Goal: Information Seeking & Learning: Learn about a topic

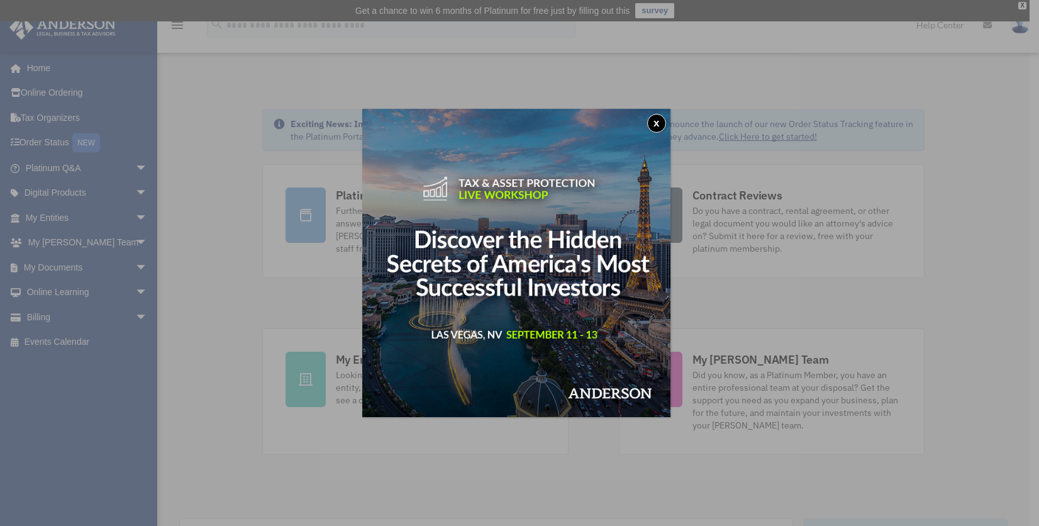
click at [663, 123] on button "x" at bounding box center [656, 123] width 19 height 19
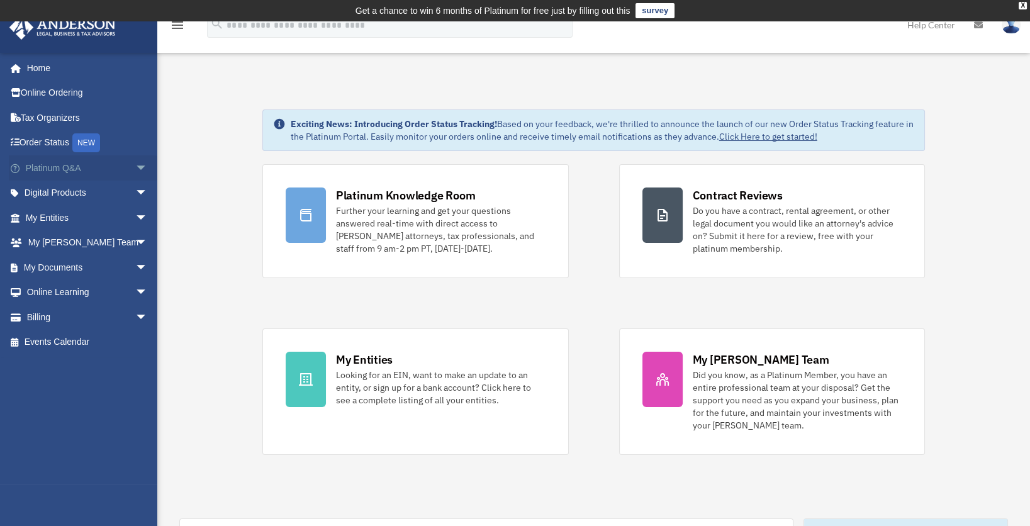
click at [59, 166] on link "Platinum Q&A arrow_drop_down" at bounding box center [88, 167] width 158 height 25
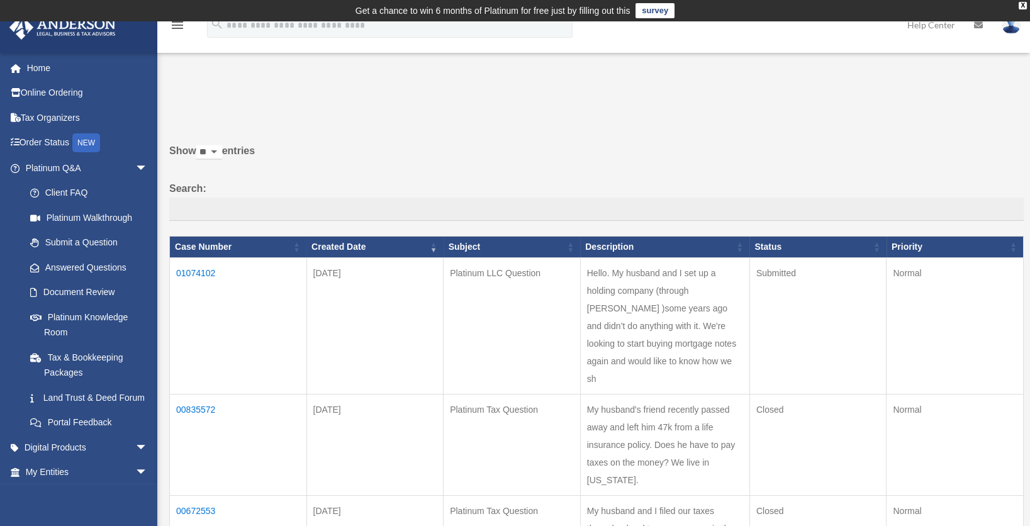
click at [209, 274] on td "01074102" at bounding box center [238, 326] width 137 height 136
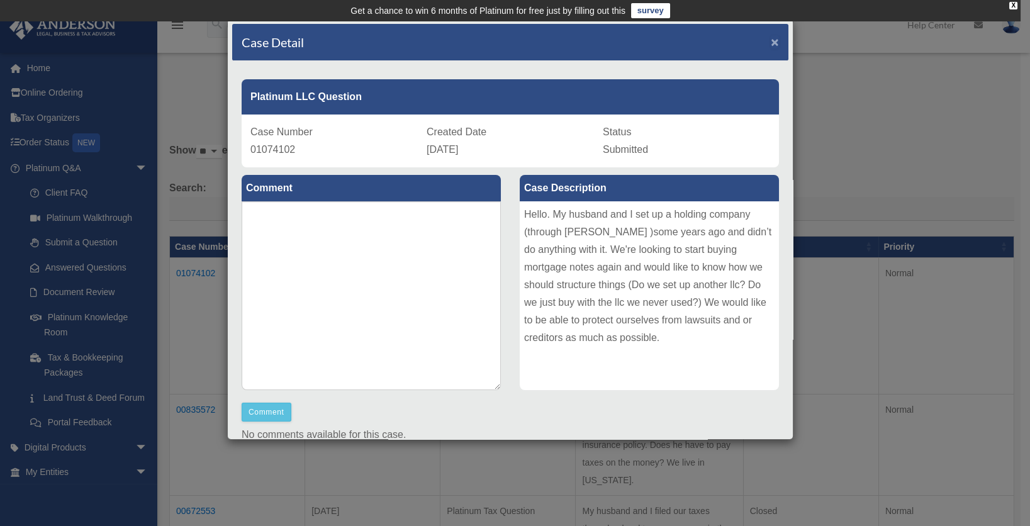
click at [771, 39] on span "×" at bounding box center [775, 42] width 8 height 14
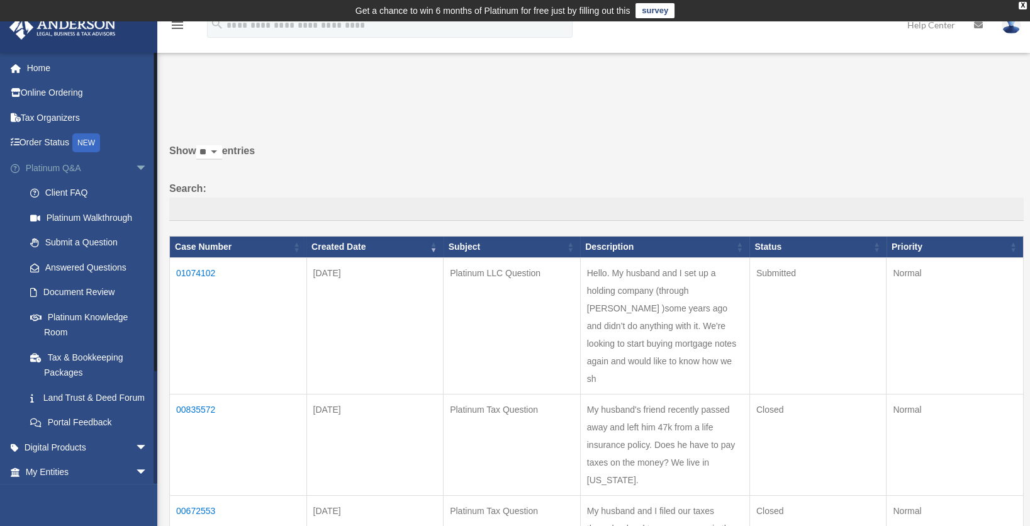
click at [135, 167] on span "arrow_drop_down" at bounding box center [147, 168] width 25 height 26
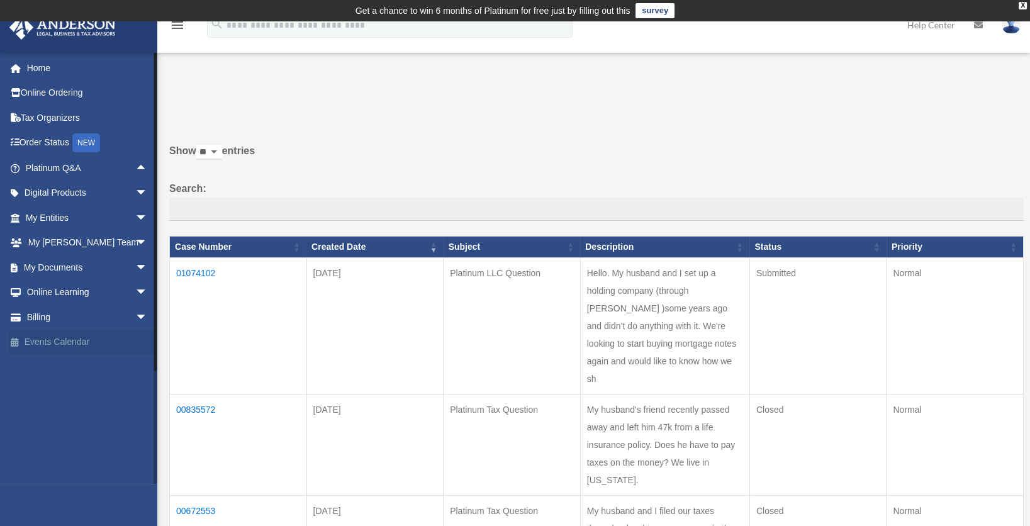
click at [112, 352] on link "Events Calendar" at bounding box center [88, 342] width 158 height 25
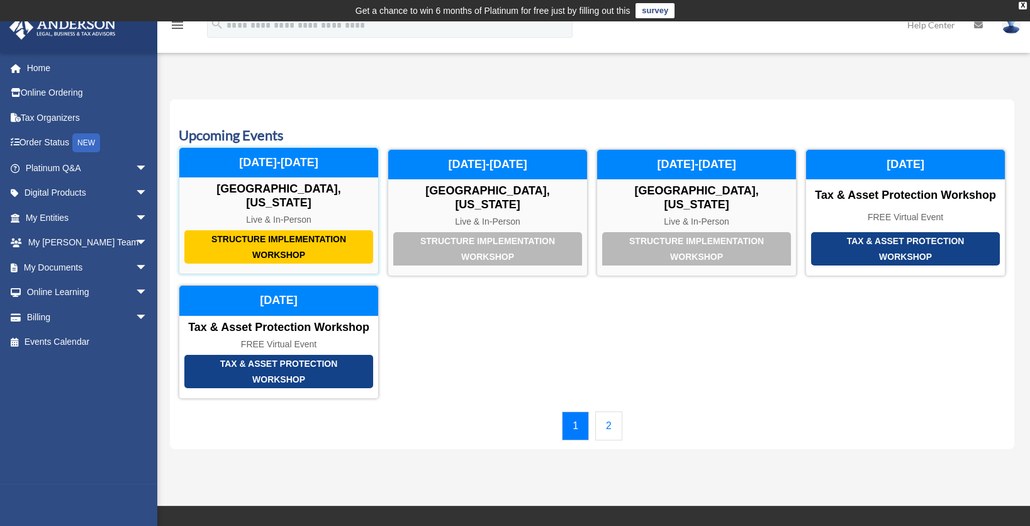
click at [282, 237] on div "Structure Implementation Workshop" at bounding box center [278, 246] width 189 height 33
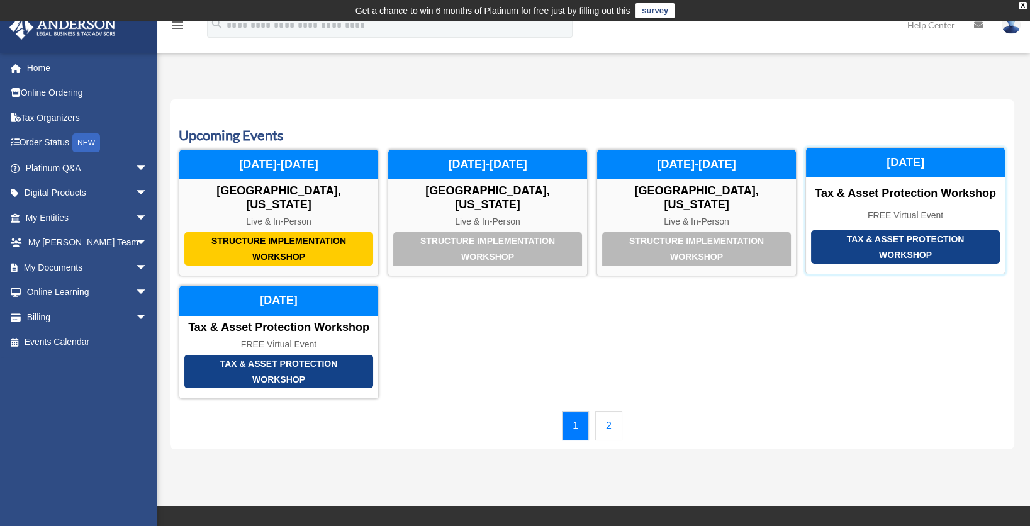
click at [858, 232] on div "Tax & Asset Protection Workshop" at bounding box center [905, 246] width 189 height 33
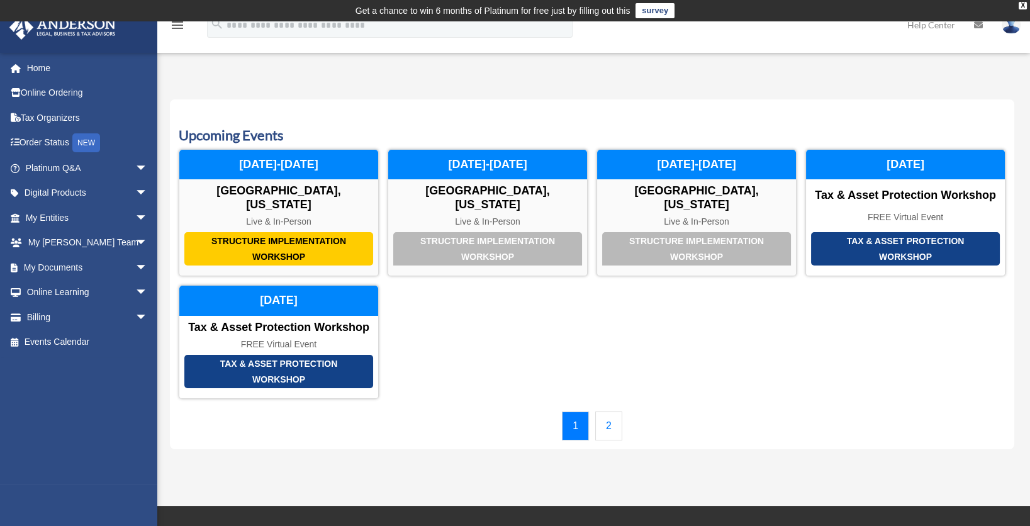
click at [602, 411] on link "2" at bounding box center [608, 425] width 27 height 29
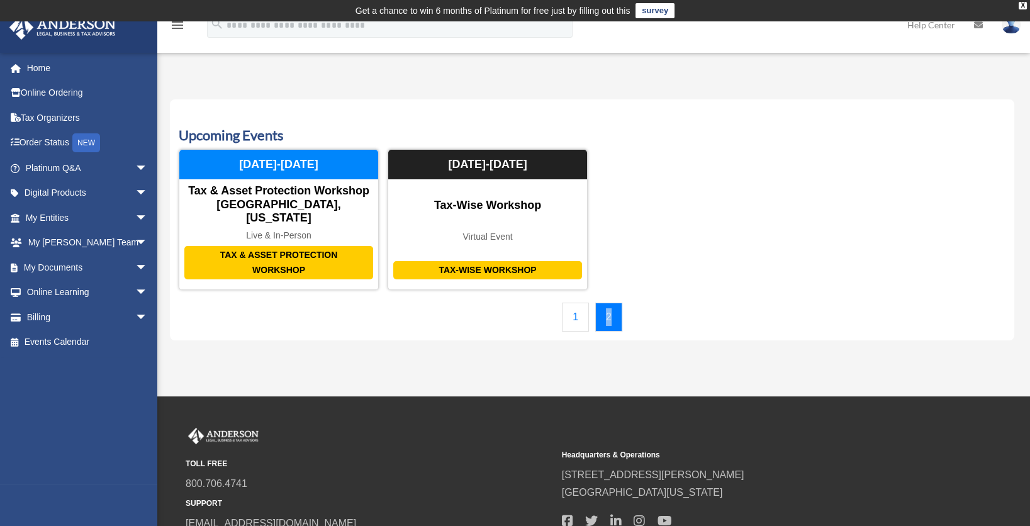
drag, startPoint x: 602, startPoint y: 408, endPoint x: 595, endPoint y: 308, distance: 99.6
click at [595, 308] on div "menu search Site Menu add bpsllcpa@gmail.com My Profile Reset Password Logout H…" at bounding box center [515, 326] width 1030 height 611
click at [74, 298] on link "Online Learning arrow_drop_down" at bounding box center [88, 292] width 158 height 25
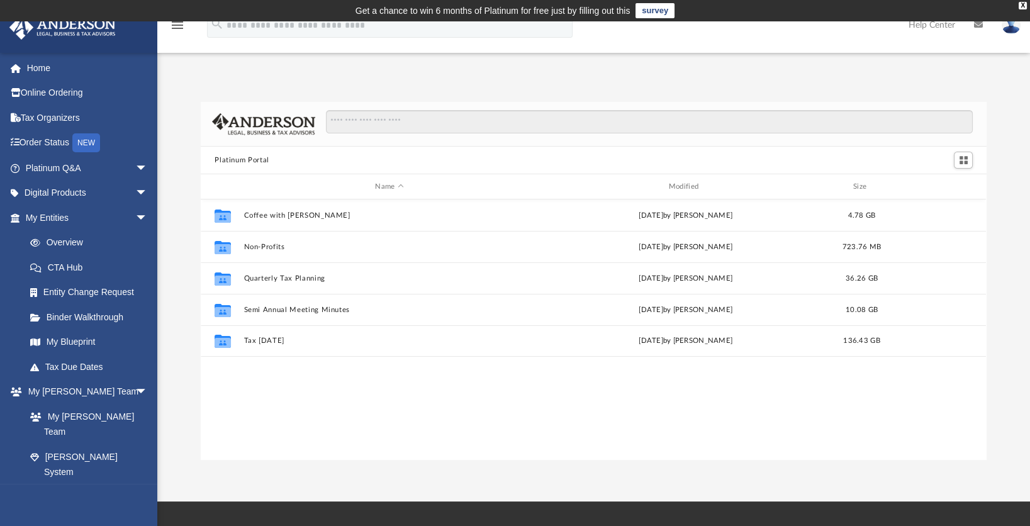
scroll to position [277, 776]
click at [91, 469] on link "Client Referrals" at bounding box center [92, 481] width 149 height 25
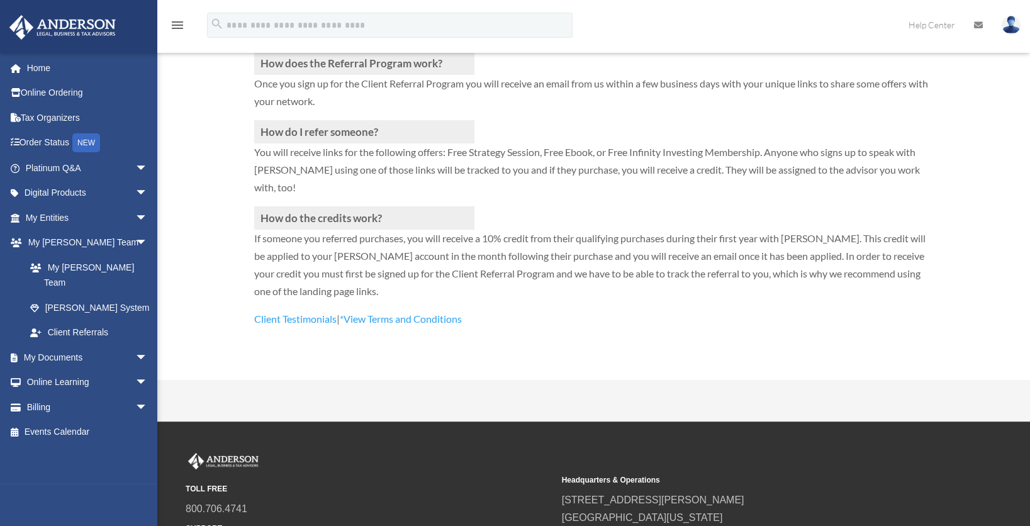
scroll to position [327, 0]
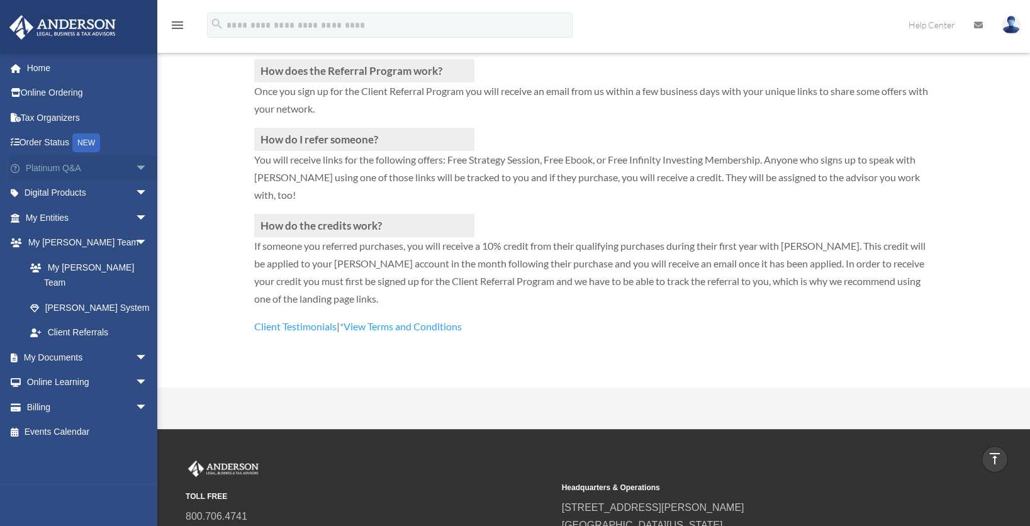
click at [69, 162] on link "Platinum Q&A arrow_drop_down" at bounding box center [88, 167] width 158 height 25
